Goal: Information Seeking & Learning: Learn about a topic

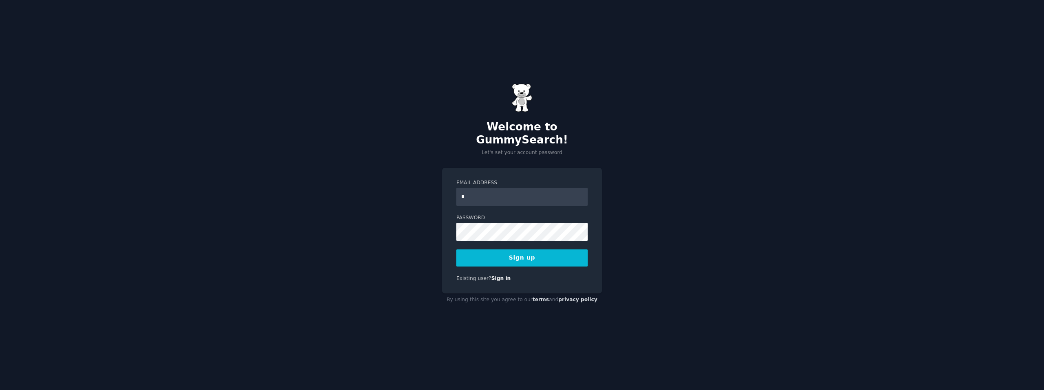
type input "**********"
click at [491, 250] on button "Sign up" at bounding box center [521, 258] width 131 height 17
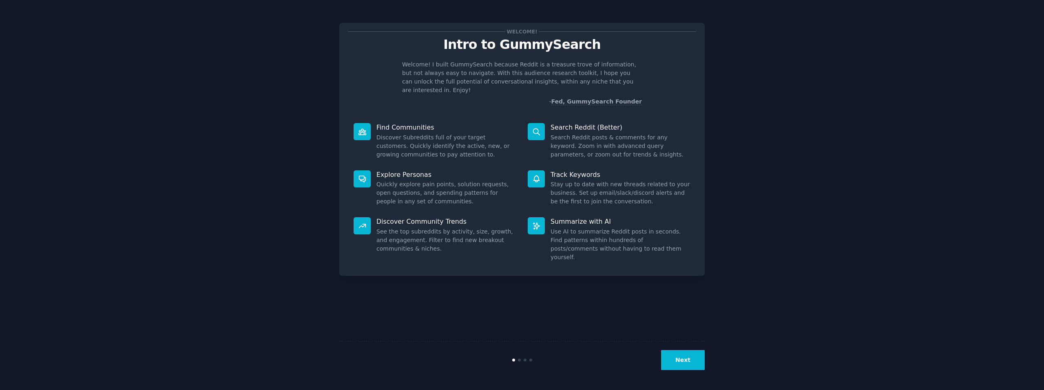
click at [683, 364] on button "Next" at bounding box center [683, 360] width 44 height 20
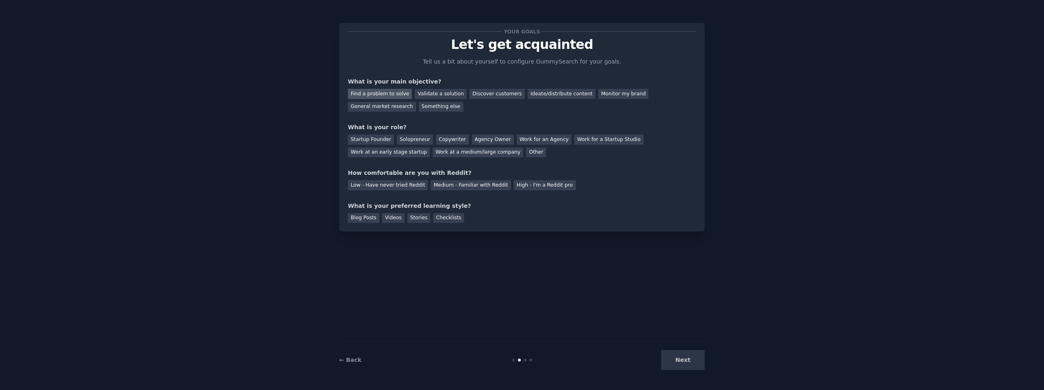
click at [395, 95] on div "Find a problem to solve" at bounding box center [380, 94] width 64 height 10
click at [435, 96] on div "Validate a solution" at bounding box center [441, 94] width 52 height 10
click at [394, 96] on div "Find a problem to solve" at bounding box center [380, 94] width 64 height 10
click at [374, 139] on div "Startup Founder" at bounding box center [371, 140] width 46 height 10
click at [439, 188] on div "Medium - Familiar with Reddit" at bounding box center [471, 185] width 80 height 10
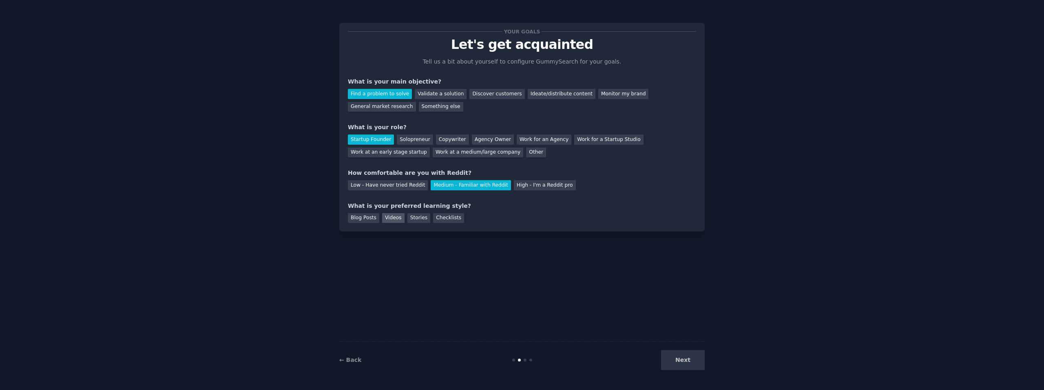
click at [387, 217] on div "Videos" at bounding box center [393, 218] width 22 height 10
click at [679, 367] on button "Next" at bounding box center [683, 360] width 44 height 20
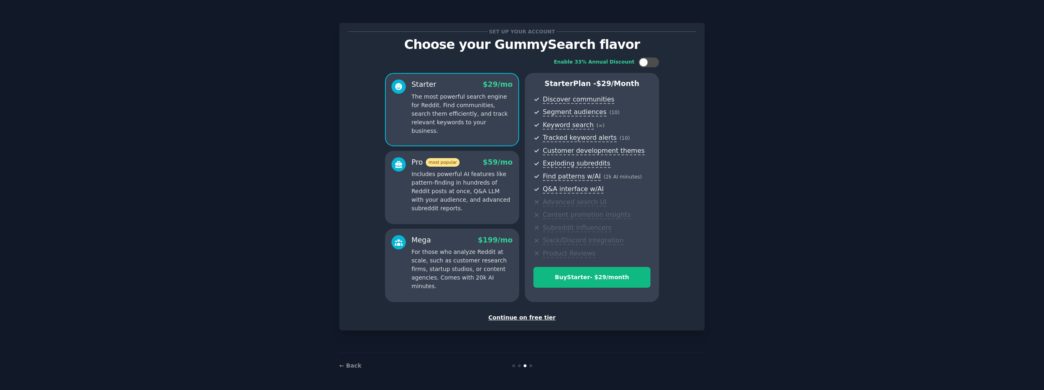
click at [532, 318] on div "Continue on free tier" at bounding box center [522, 318] width 348 height 9
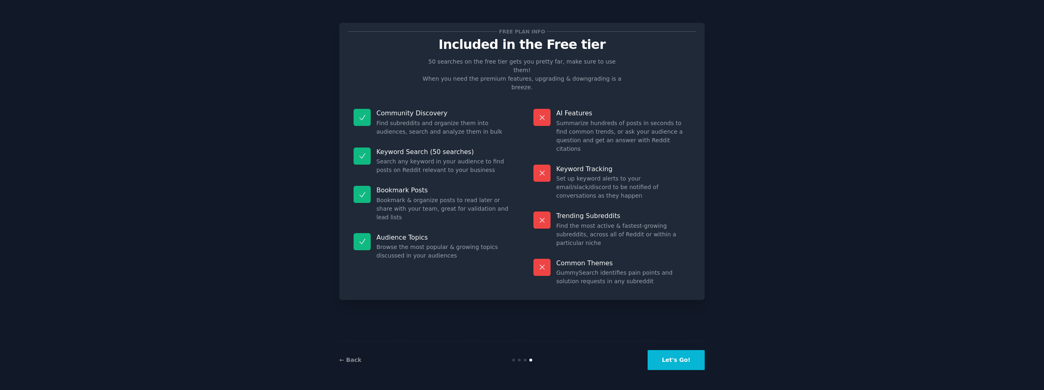
click at [685, 369] on button "Let's Go!" at bounding box center [675, 360] width 57 height 20
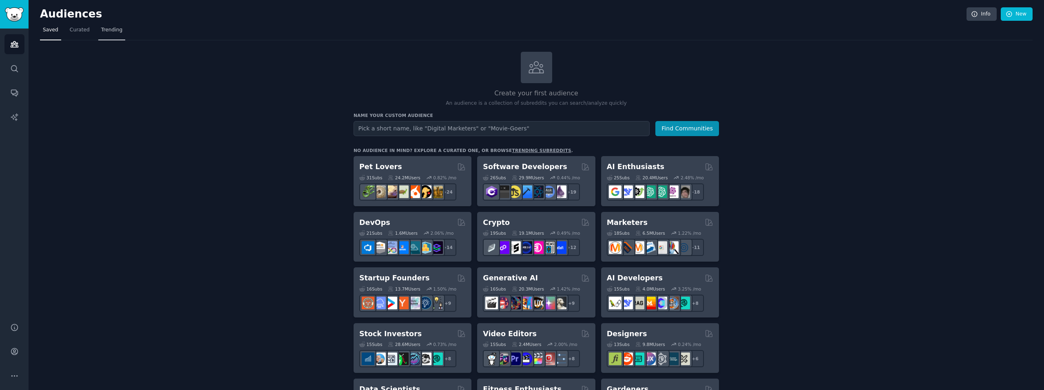
click at [108, 35] on link "Trending" at bounding box center [111, 32] width 27 height 17
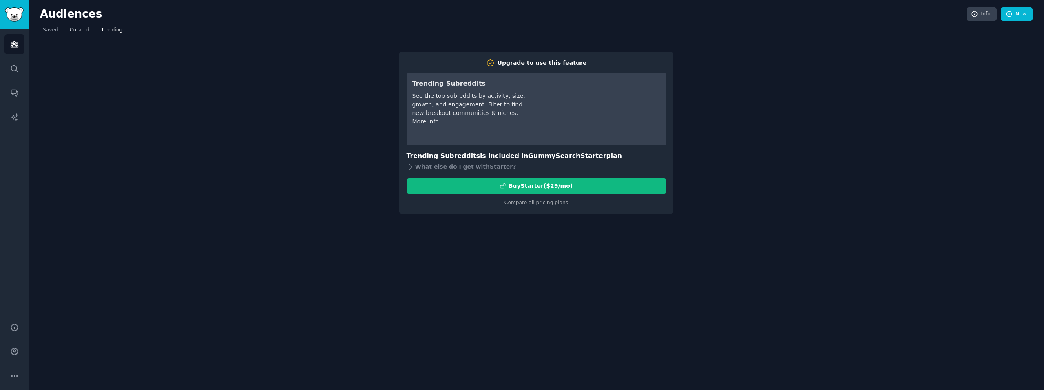
click at [79, 29] on span "Curated" at bounding box center [80, 30] width 20 height 7
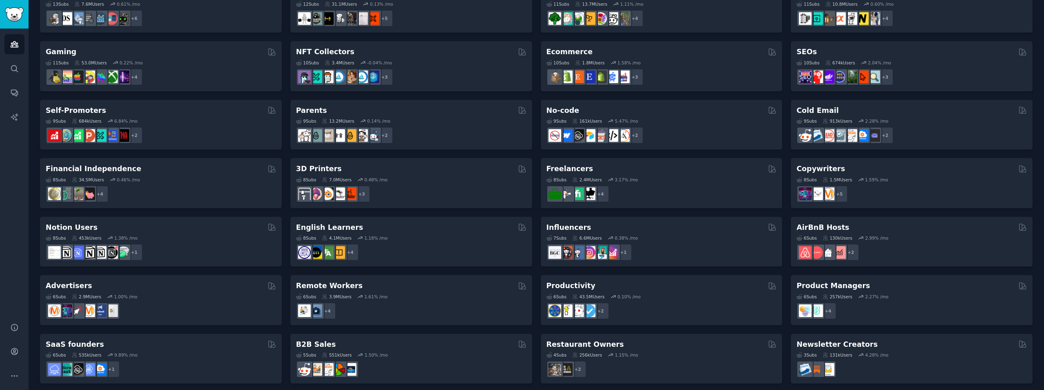
scroll to position [262, 0]
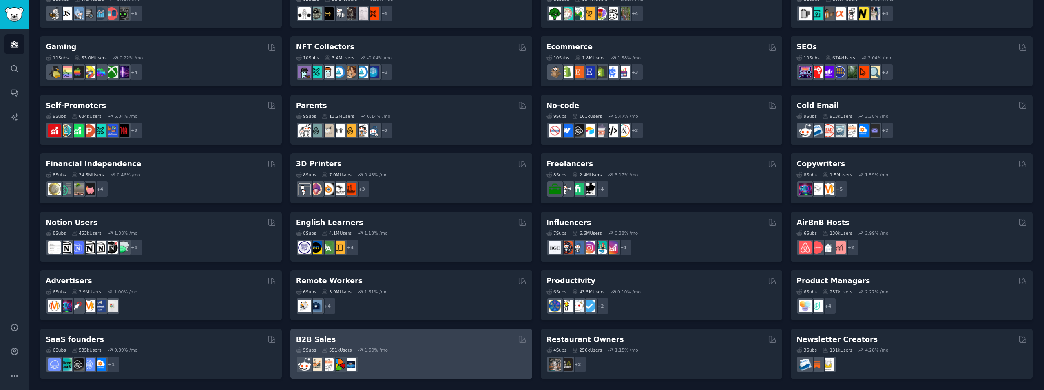
click at [319, 340] on h2 "B2B Sales" at bounding box center [316, 340] width 40 height 10
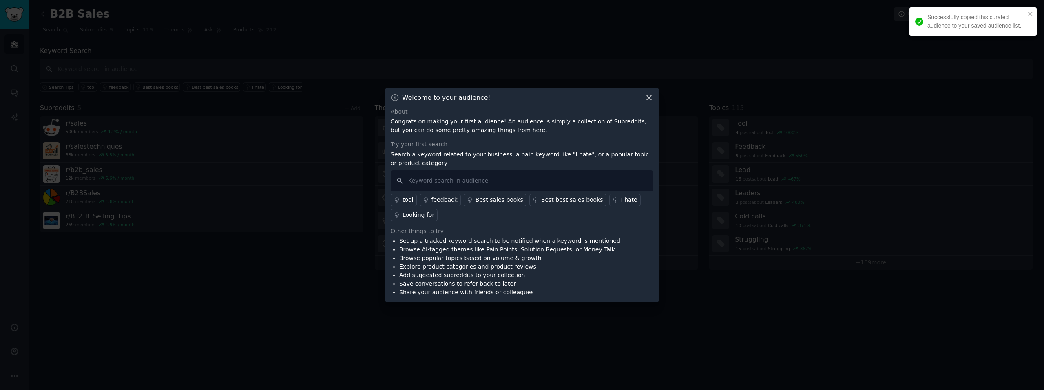
click at [648, 97] on icon at bounding box center [649, 97] width 4 height 4
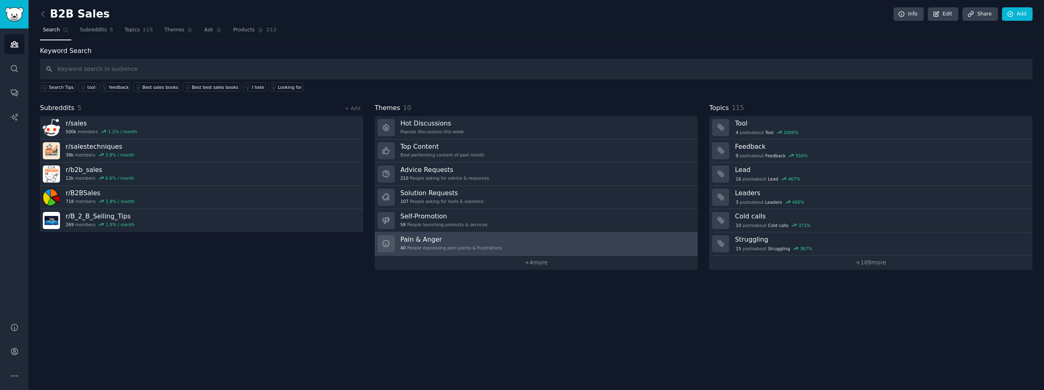
click at [468, 237] on h3 "Pain & Anger" at bounding box center [451, 239] width 102 height 9
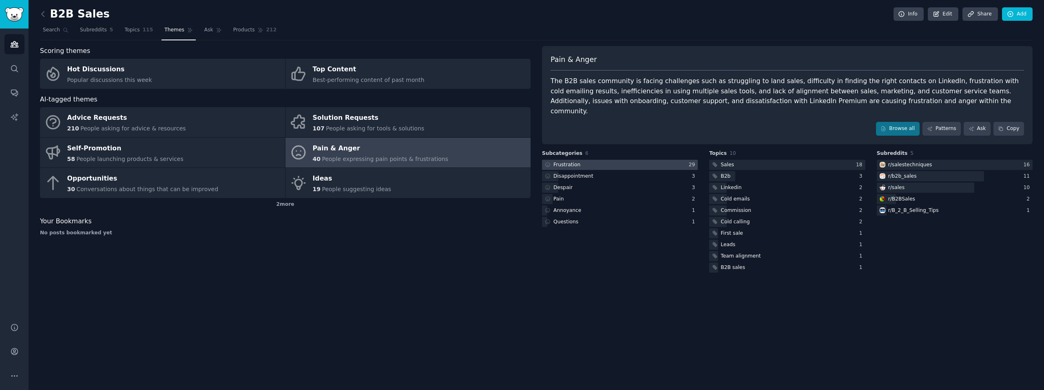
click at [622, 160] on div at bounding box center [620, 165] width 156 height 10
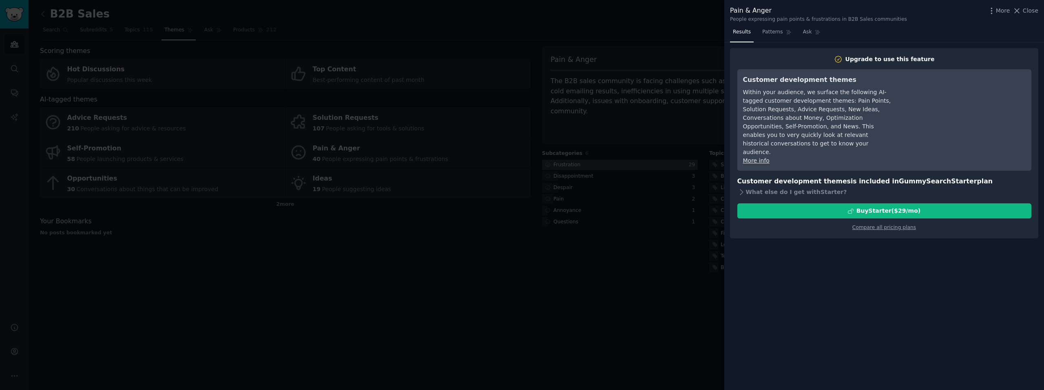
click at [622, 151] on div at bounding box center [522, 195] width 1044 height 390
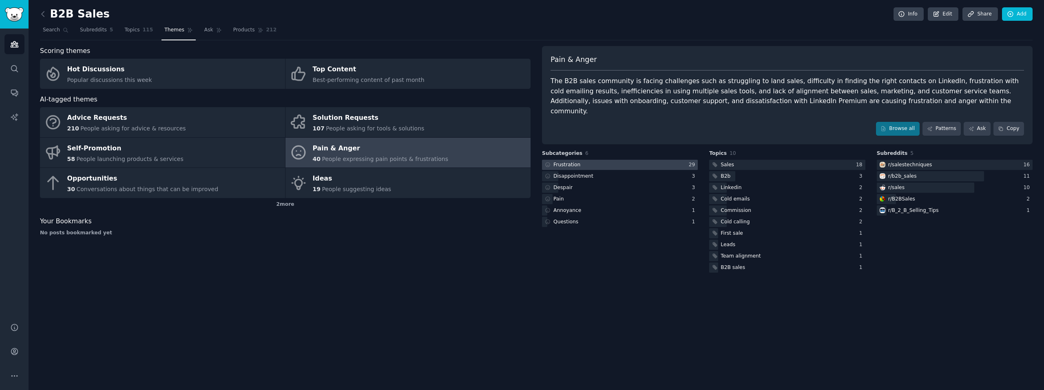
click at [605, 160] on div at bounding box center [620, 165] width 156 height 10
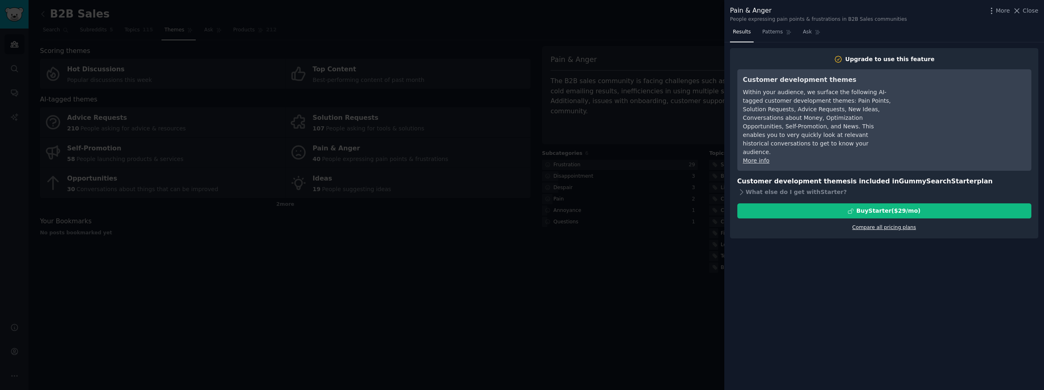
click at [867, 225] on link "Compare all pricing plans" at bounding box center [884, 228] width 64 height 6
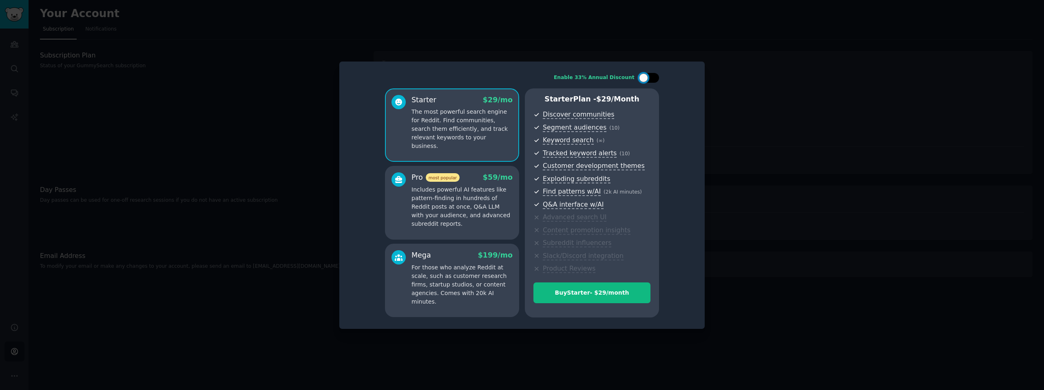
click at [654, 77] on div at bounding box center [653, 78] width 4 height 4
click at [640, 75] on div at bounding box center [649, 78] width 20 height 10
checkbox input "false"
click at [762, 113] on div at bounding box center [522, 195] width 1044 height 390
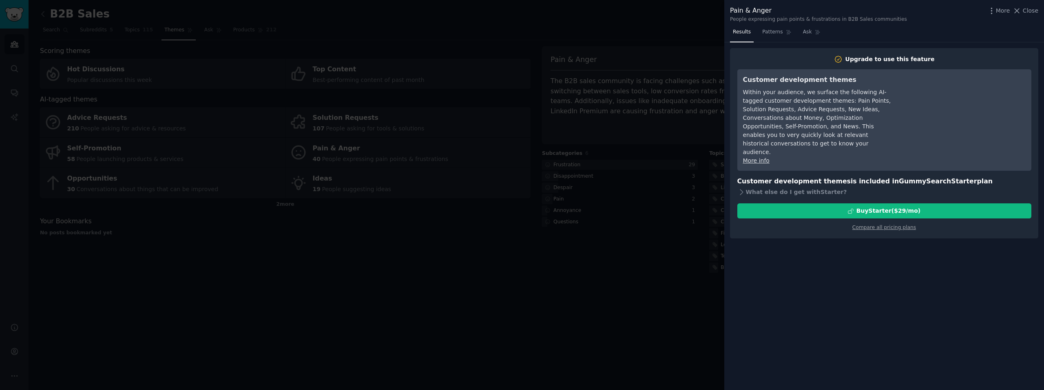
click at [483, 261] on div at bounding box center [522, 195] width 1044 height 390
